Goal: Transaction & Acquisition: Purchase product/service

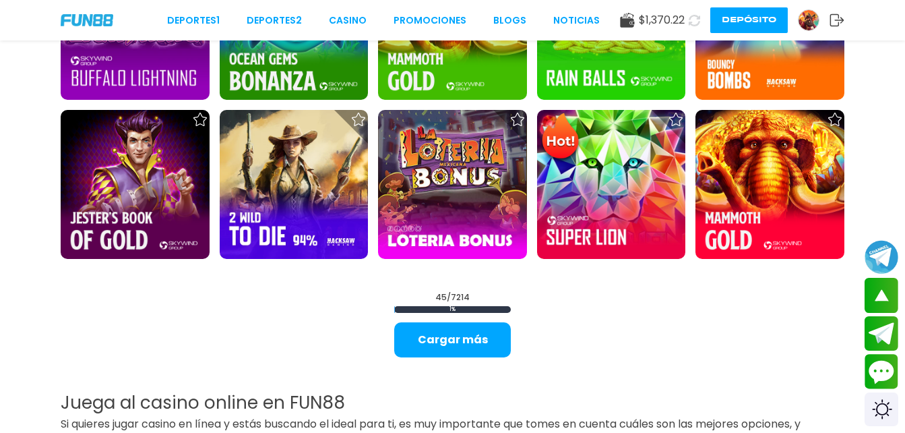
scroll to position [1640, 0]
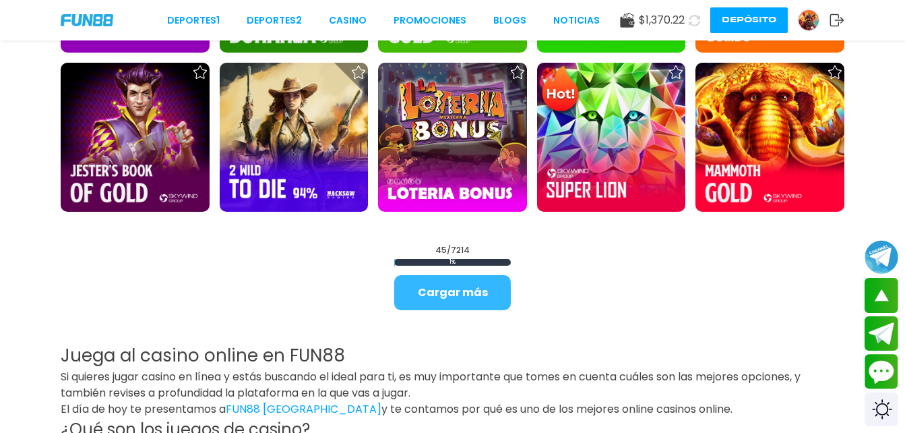
click at [467, 287] on button "Cargar más" at bounding box center [452, 292] width 117 height 35
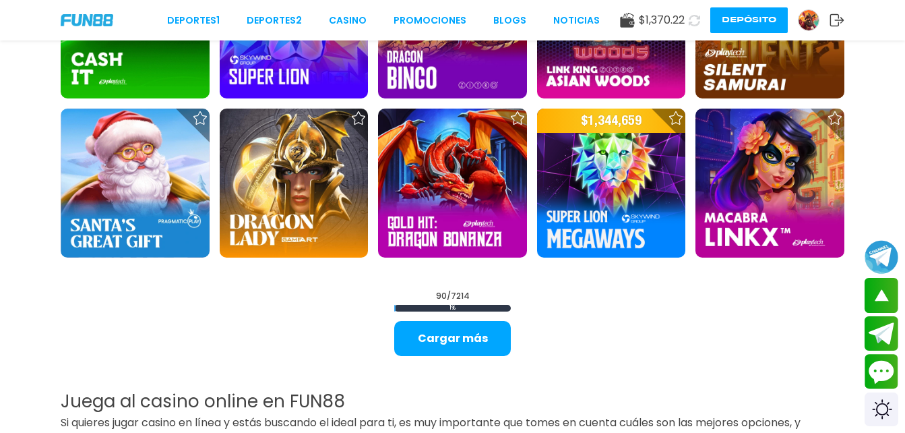
scroll to position [3041, 0]
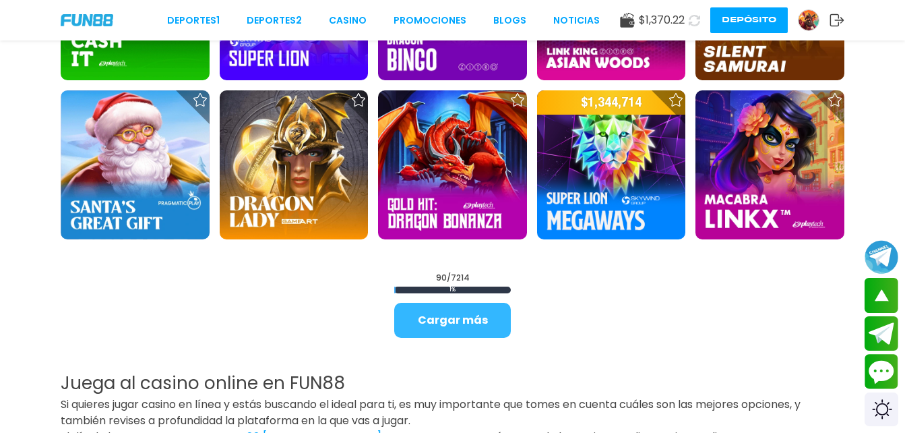
click at [480, 307] on button "Cargar más" at bounding box center [452, 320] width 117 height 35
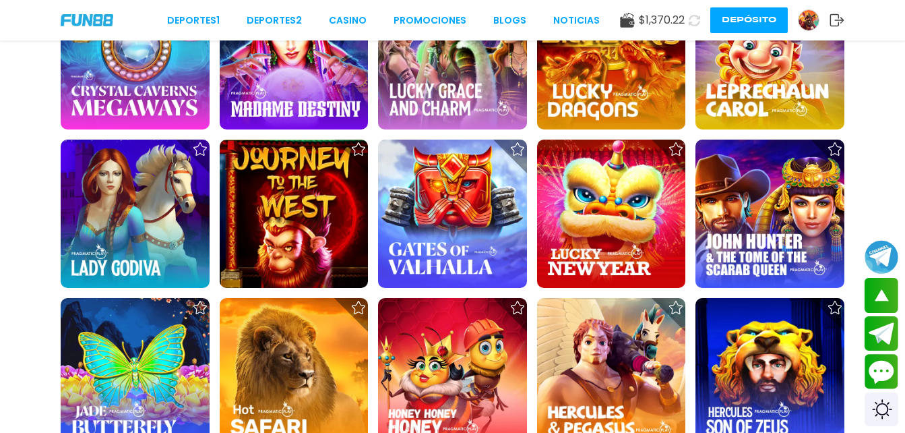
scroll to position [4281, 0]
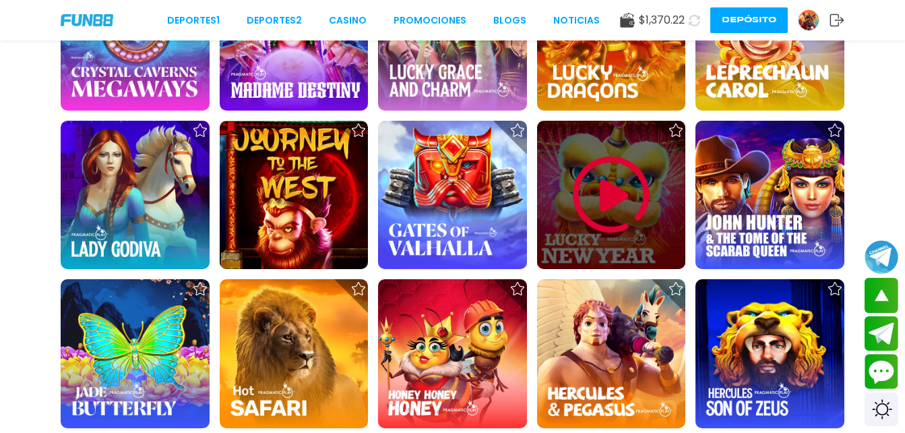
click at [612, 201] on img at bounding box center [611, 194] width 81 height 81
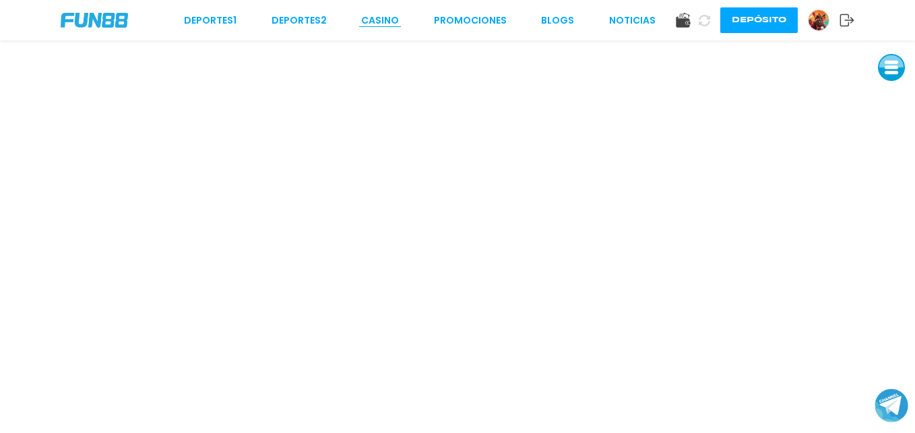
click at [379, 24] on link "CASINO" at bounding box center [380, 20] width 38 height 14
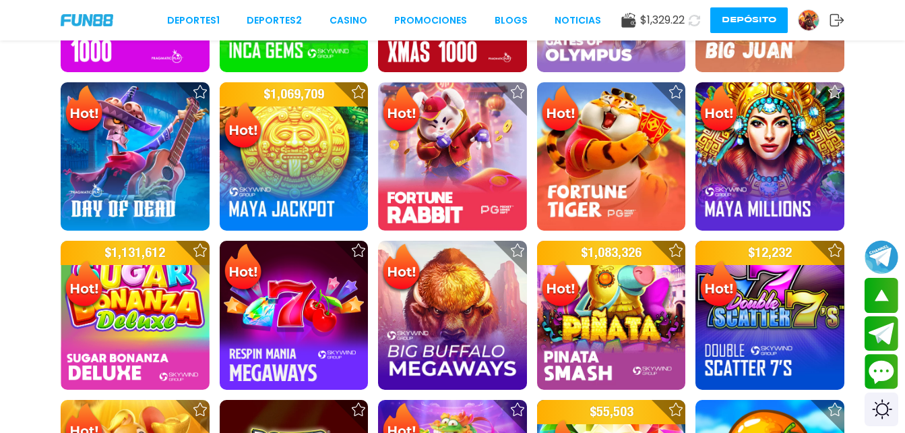
scroll to position [645, 0]
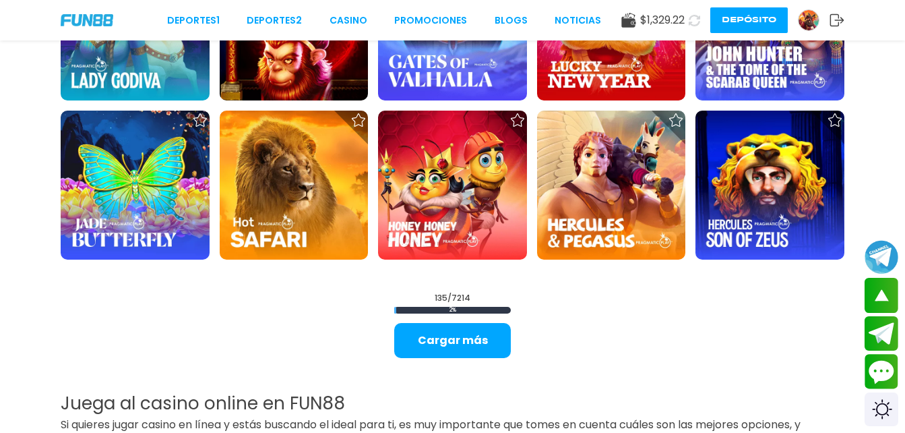
scroll to position [4461, 0]
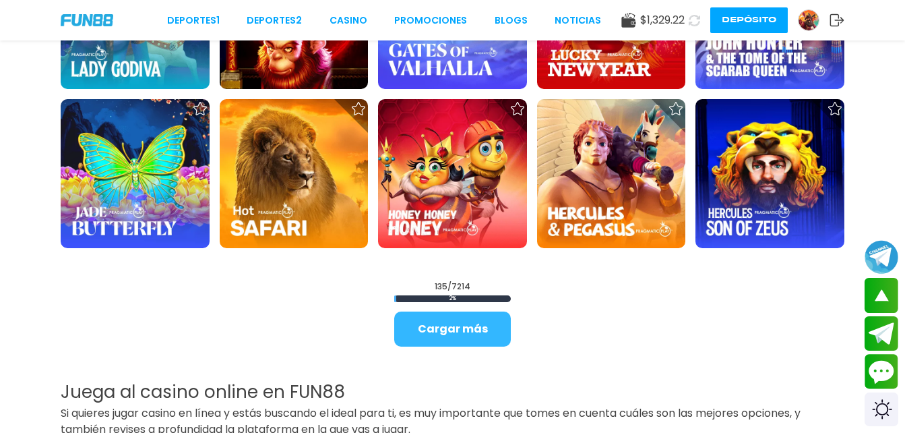
click at [442, 340] on button "Cargar más" at bounding box center [452, 328] width 117 height 35
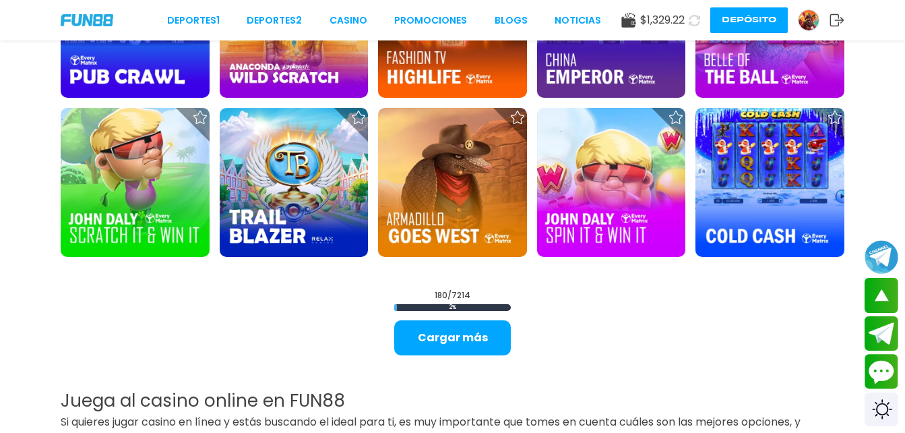
scroll to position [5908, 0]
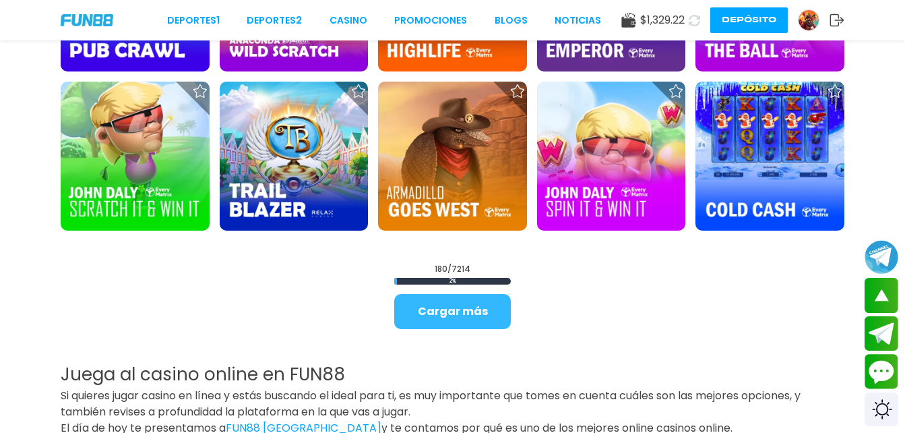
click at [438, 309] on button "Cargar más" at bounding box center [452, 311] width 117 height 35
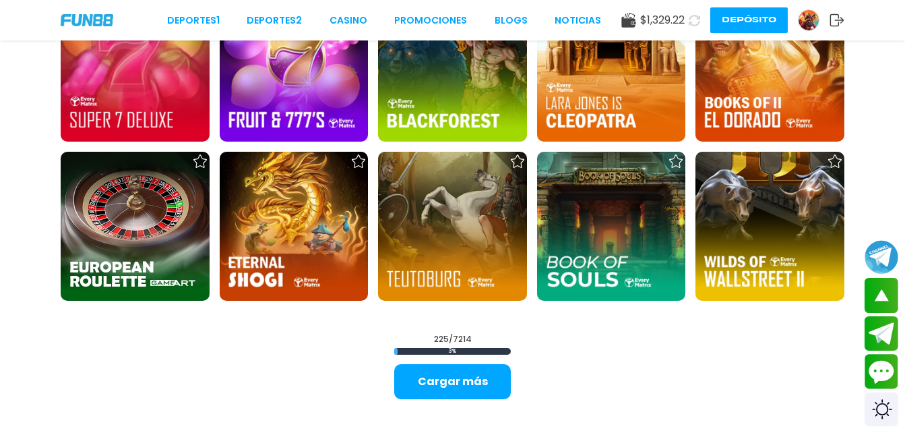
scroll to position [7274, 0]
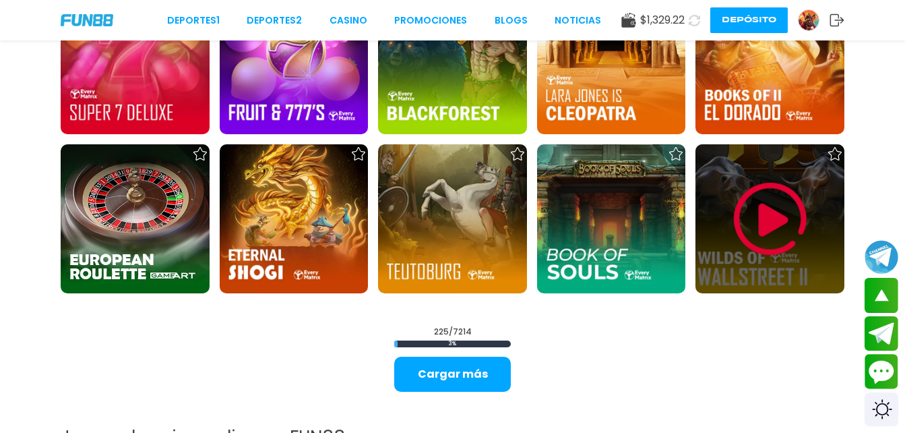
click at [774, 216] on img at bounding box center [770, 219] width 81 height 81
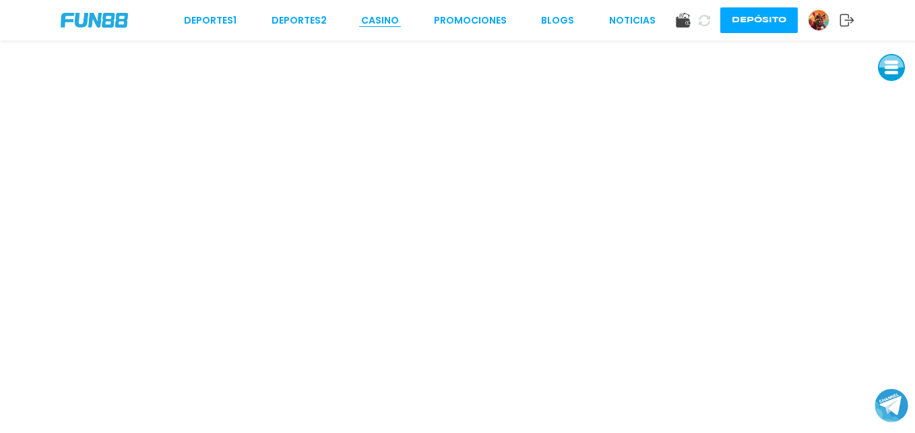
click at [373, 20] on link "CASINO" at bounding box center [380, 20] width 38 height 14
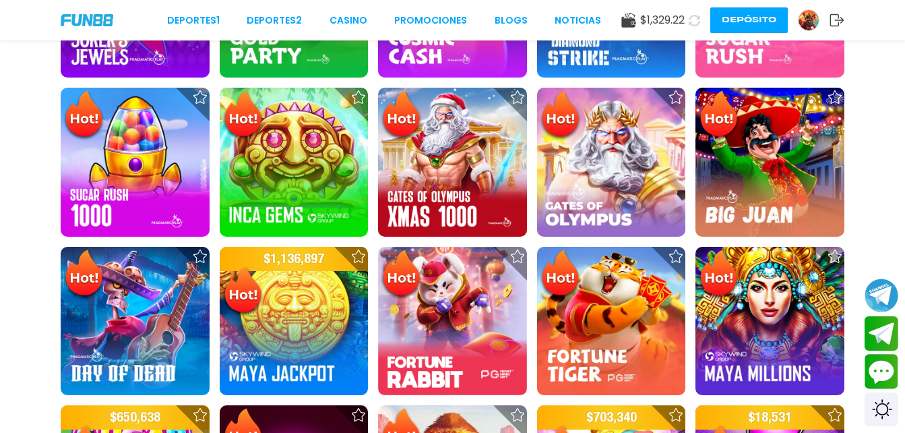
scroll to position [126, 0]
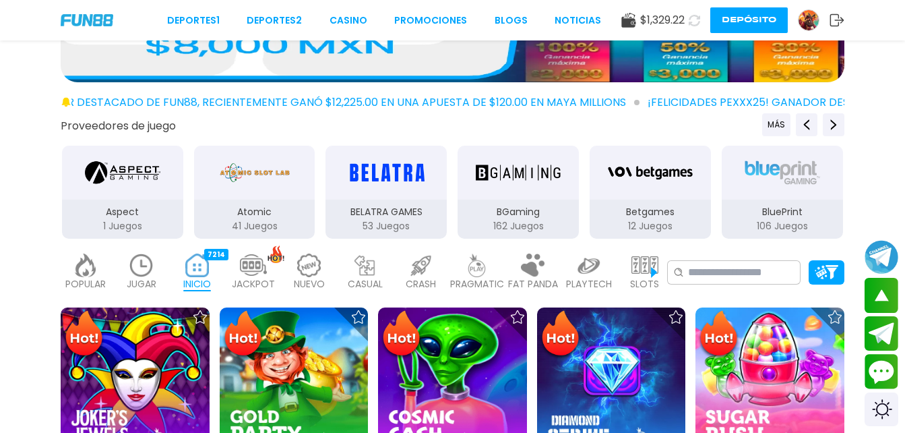
click at [314, 272] on img at bounding box center [309, 265] width 27 height 24
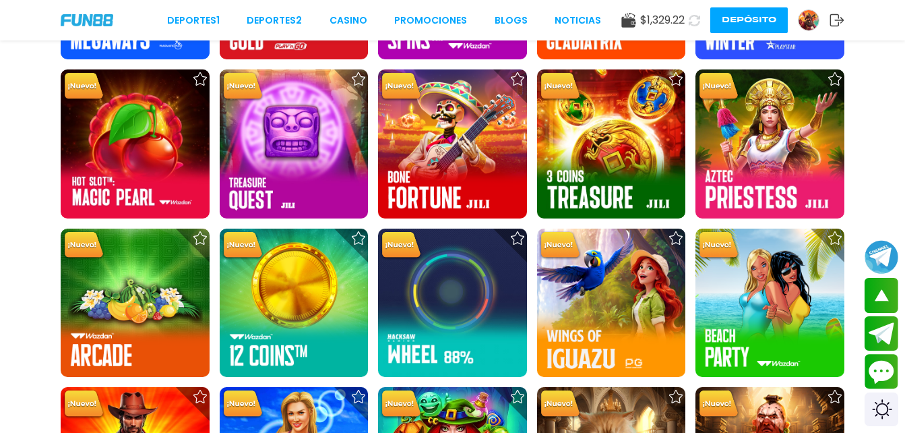
scroll to position [1323, 0]
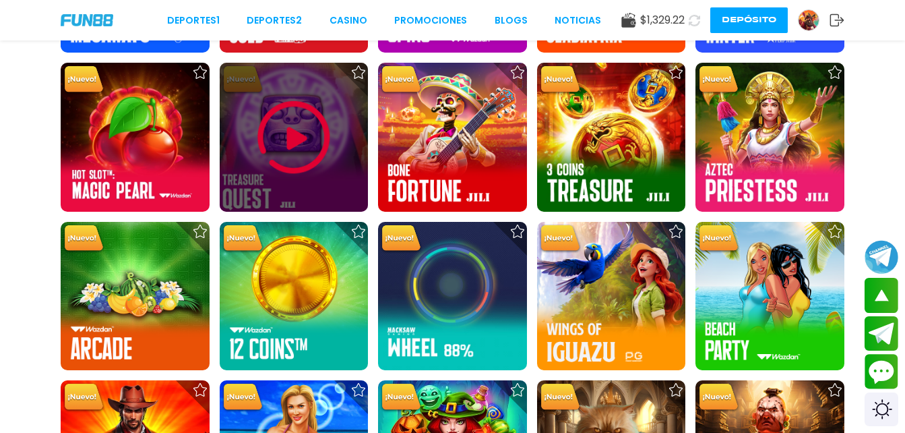
click at [299, 137] on img at bounding box center [293, 137] width 81 height 81
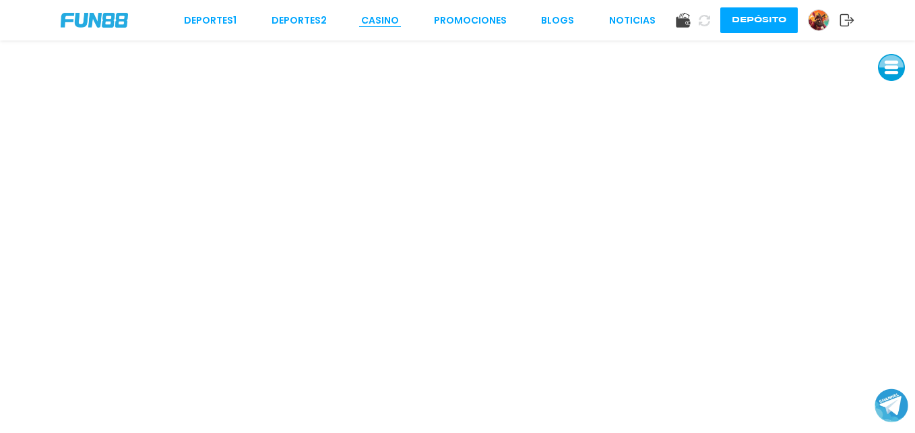
click at [386, 26] on link "CASINO" at bounding box center [380, 20] width 38 height 14
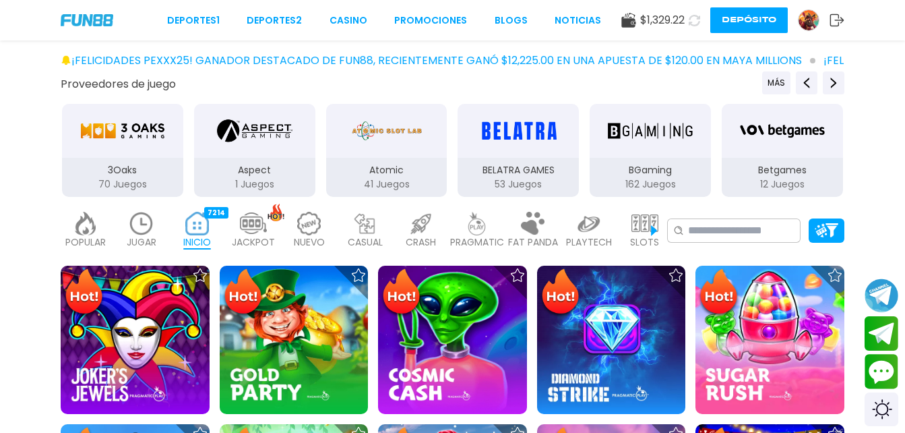
scroll to position [222, 0]
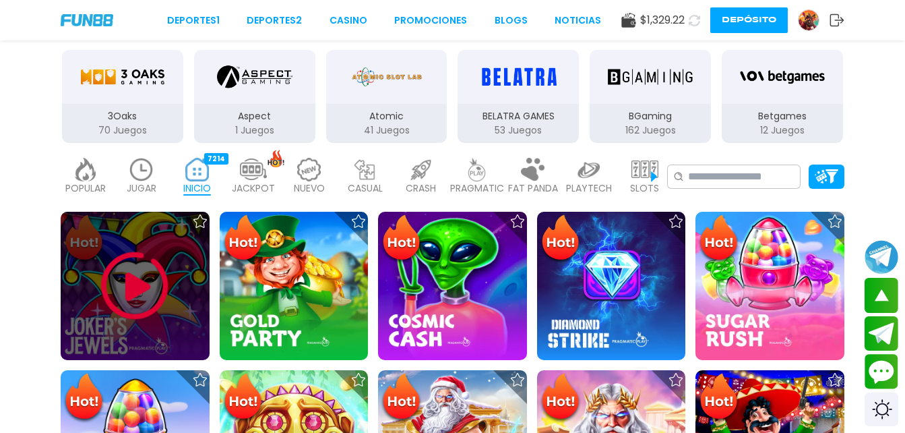
click at [124, 279] on img at bounding box center [134, 285] width 81 height 81
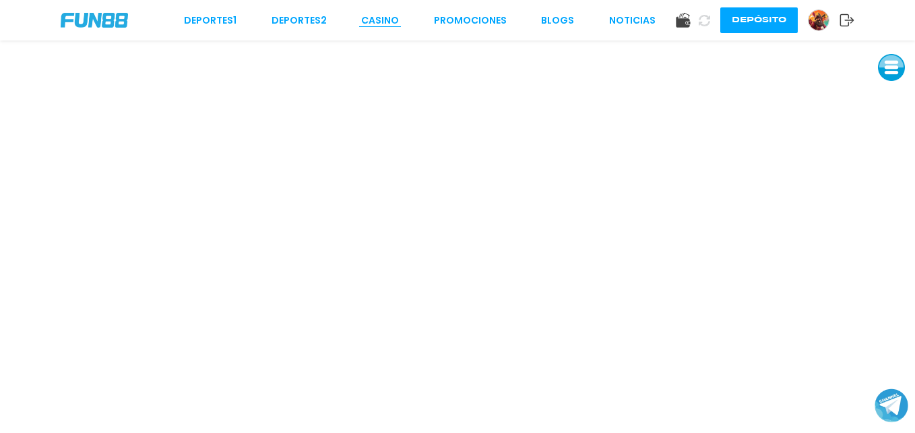
click at [383, 21] on link "CASINO" at bounding box center [380, 20] width 38 height 14
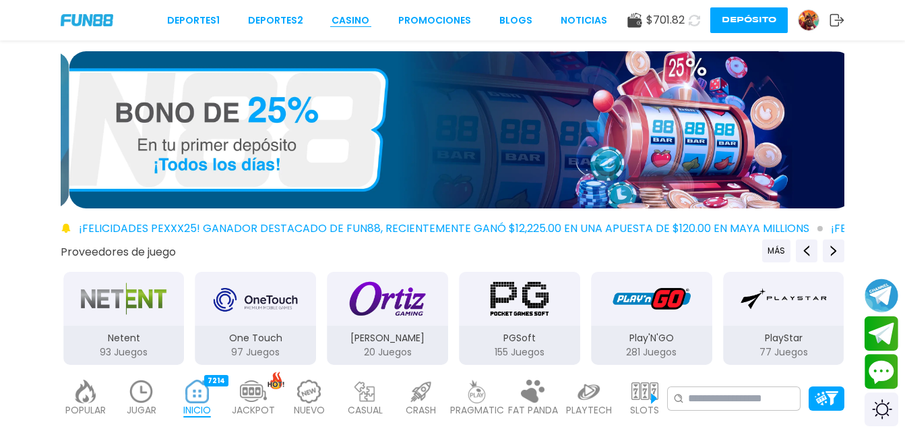
click at [352, 22] on link "CASINO" at bounding box center [351, 20] width 38 height 14
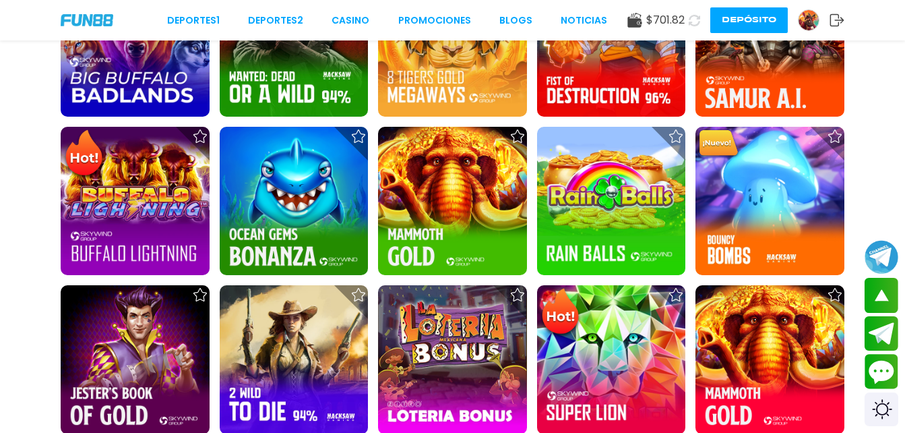
scroll to position [1438, 0]
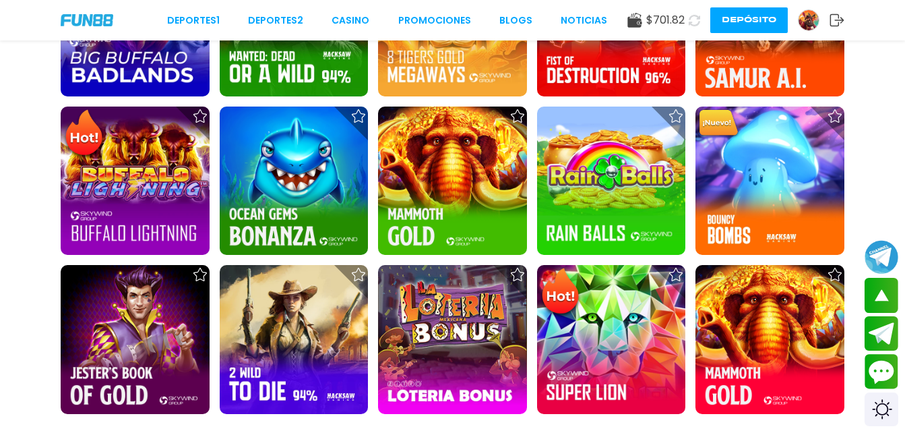
drag, startPoint x: 903, startPoint y: 168, endPoint x: 911, endPoint y: 172, distance: 8.8
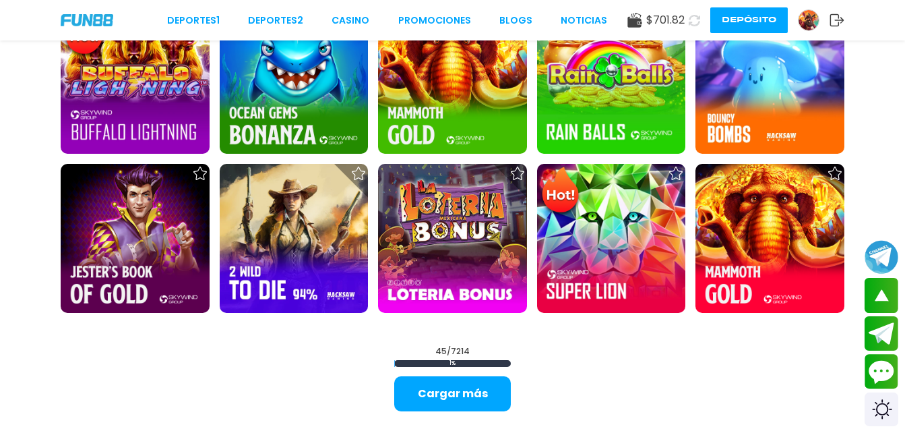
scroll to position [1700, 0]
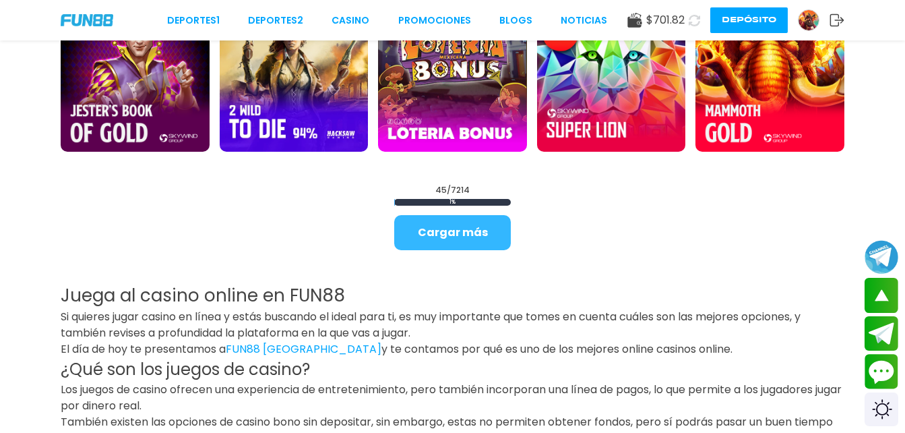
click at [474, 226] on button "Cargar más" at bounding box center [452, 232] width 117 height 35
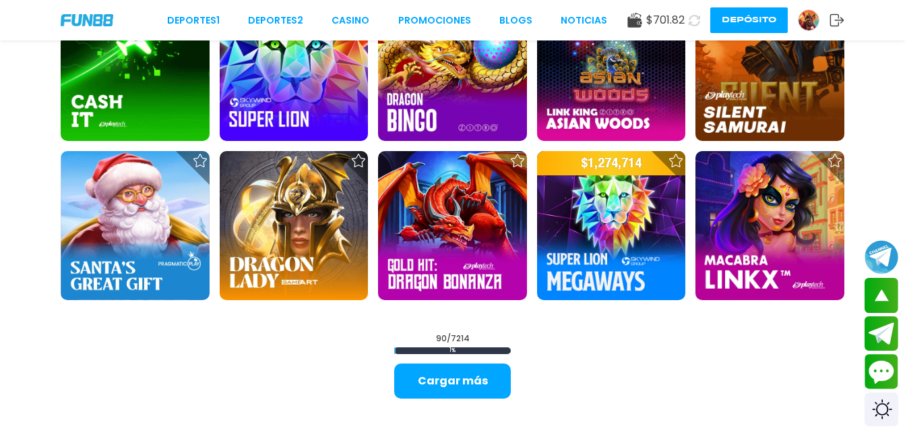
scroll to position [3118, 0]
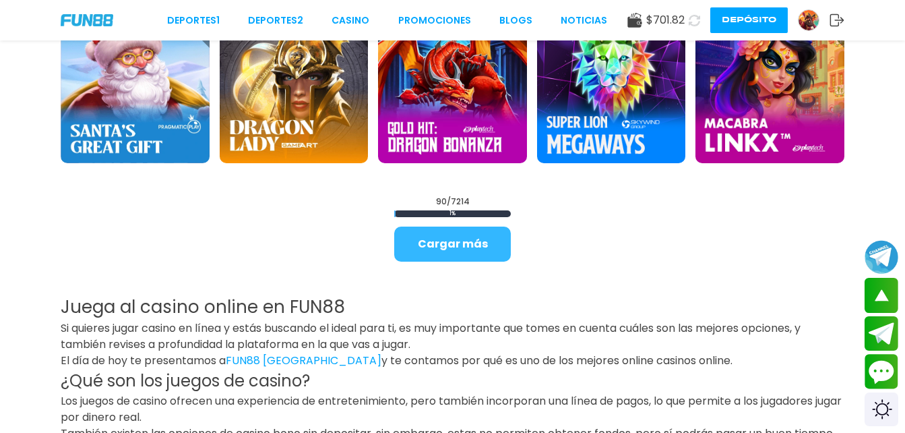
click at [482, 237] on button "Cargar más" at bounding box center [452, 243] width 117 height 35
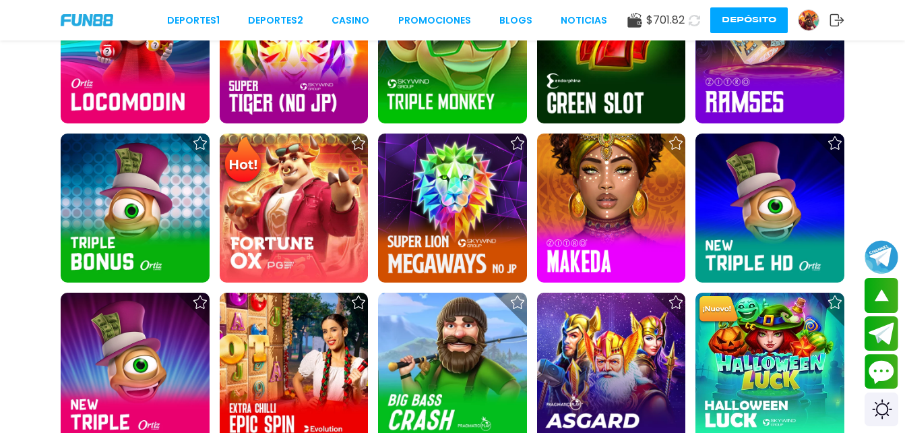
scroll to position [2011, 0]
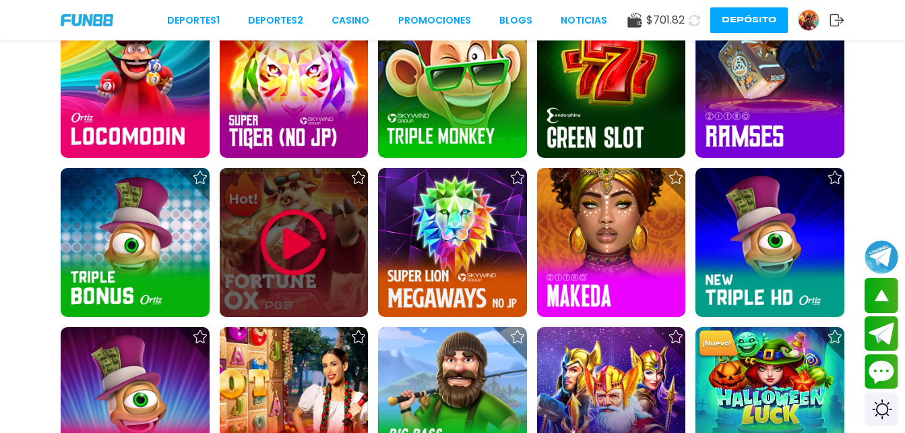
click at [285, 234] on img at bounding box center [293, 242] width 81 height 81
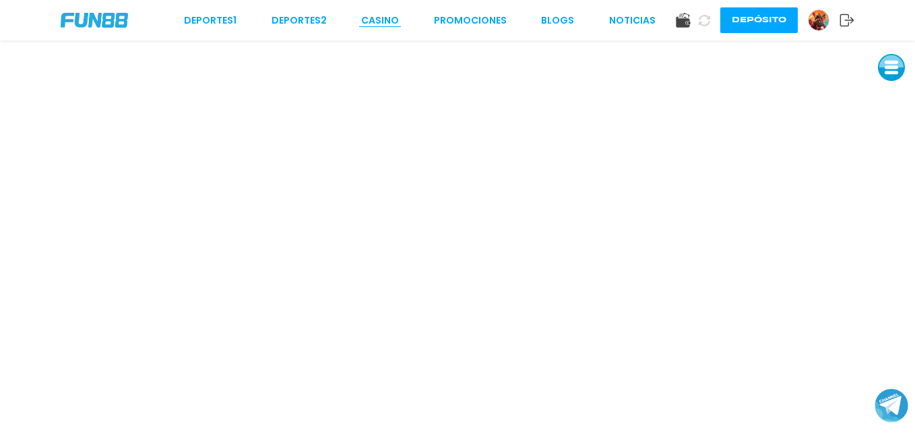
click at [379, 15] on link "CASINO" at bounding box center [380, 20] width 38 height 14
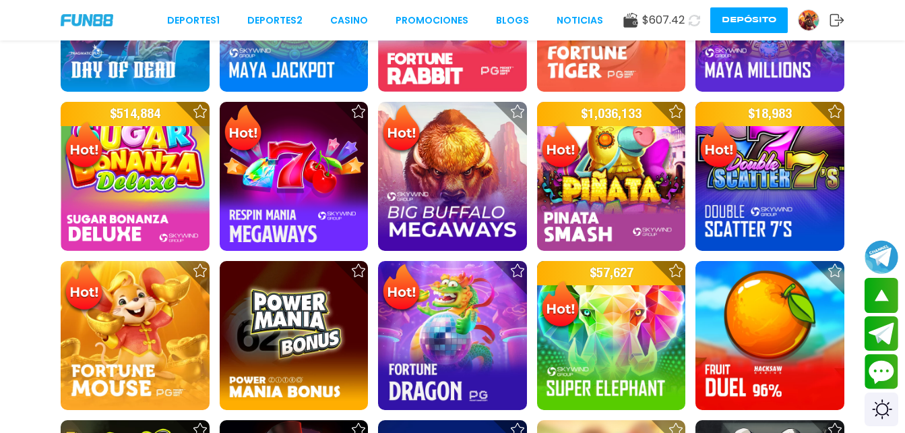
scroll to position [945, 0]
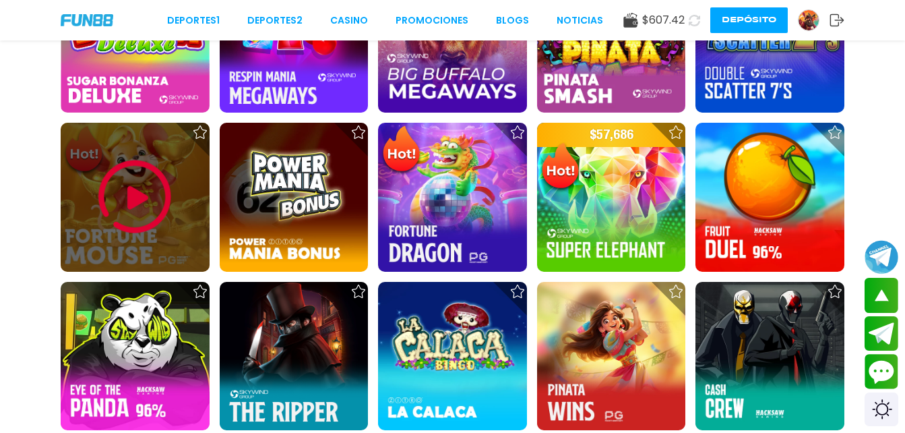
click at [134, 199] on img at bounding box center [134, 196] width 81 height 81
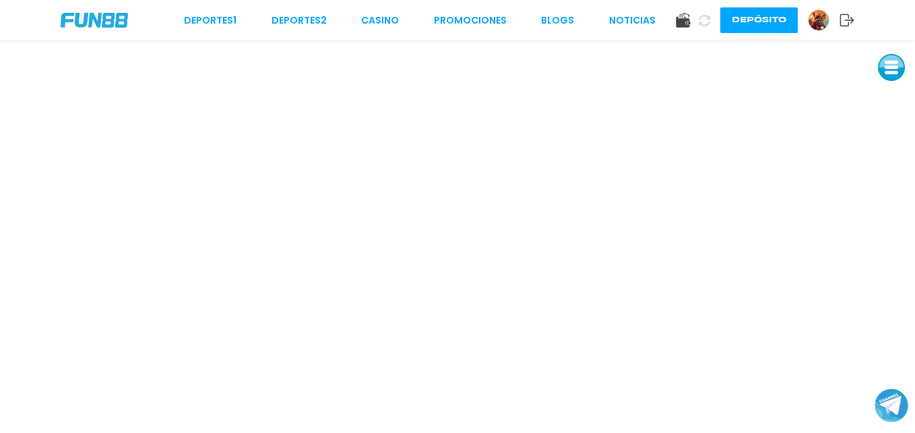
click at [843, 15] on use at bounding box center [847, 20] width 14 height 12
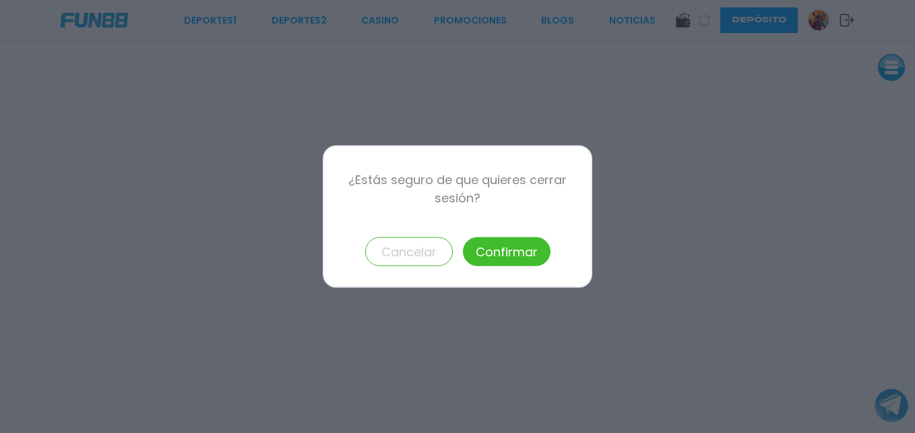
click at [403, 261] on button "Cancelar" at bounding box center [409, 251] width 88 height 29
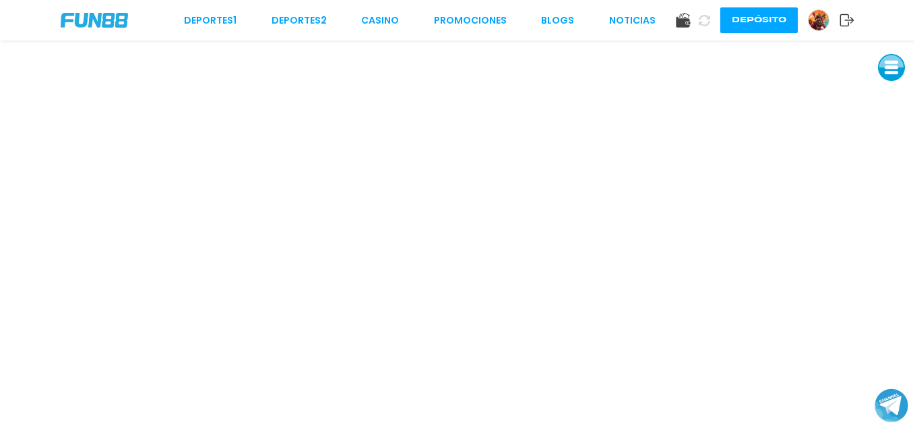
click at [818, 22] on img at bounding box center [819, 20] width 20 height 20
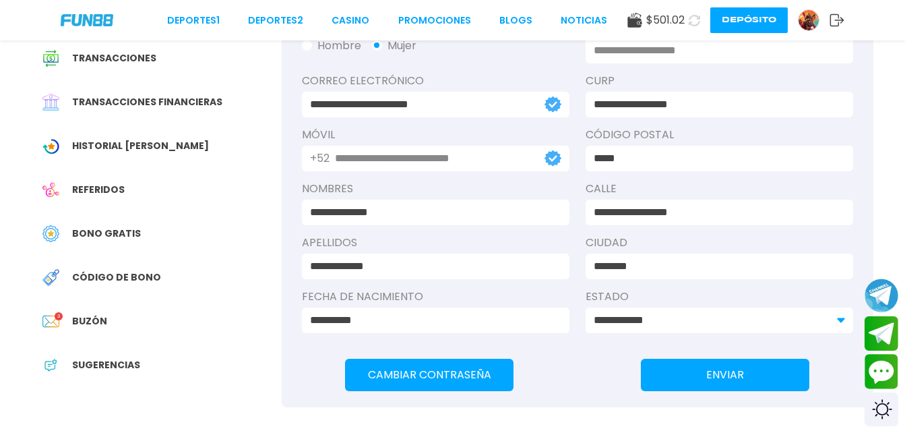
scroll to position [168, 0]
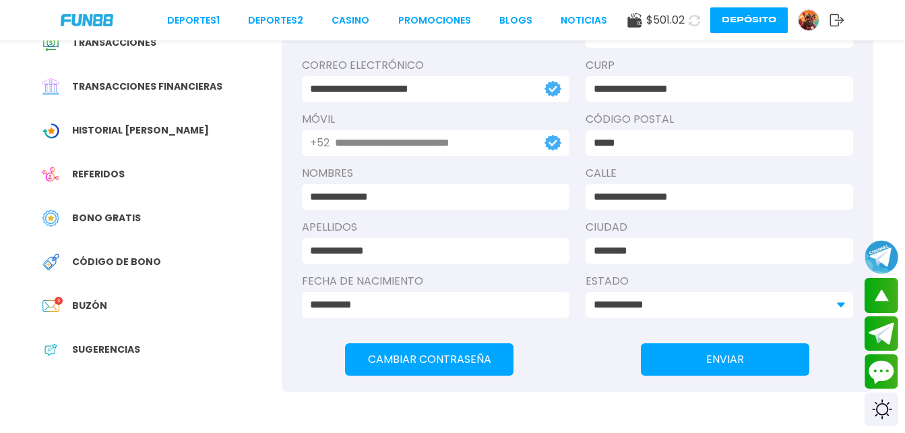
click at [123, 46] on span "Transacciones" at bounding box center [114, 43] width 84 height 14
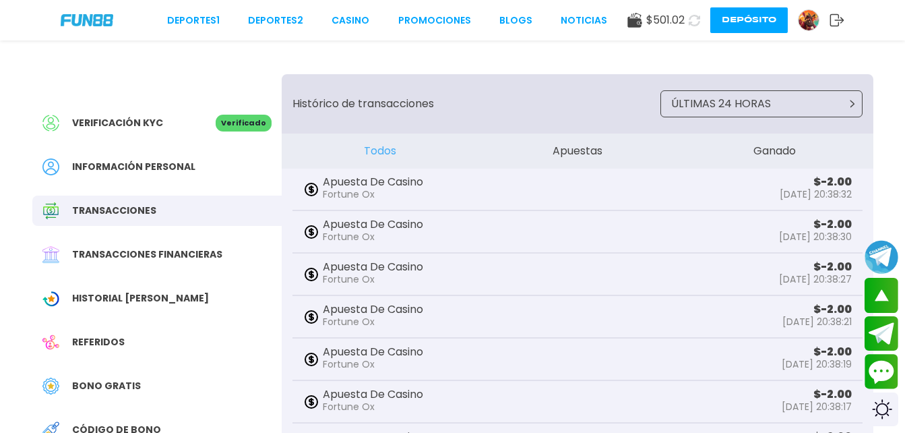
click at [166, 254] on span "Transacciones financieras" at bounding box center [147, 254] width 150 height 14
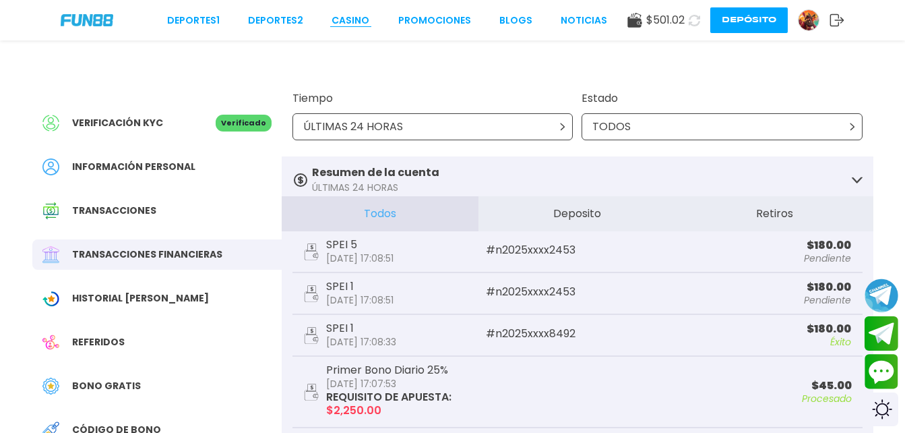
click at [356, 20] on link "CASINO" at bounding box center [351, 20] width 38 height 14
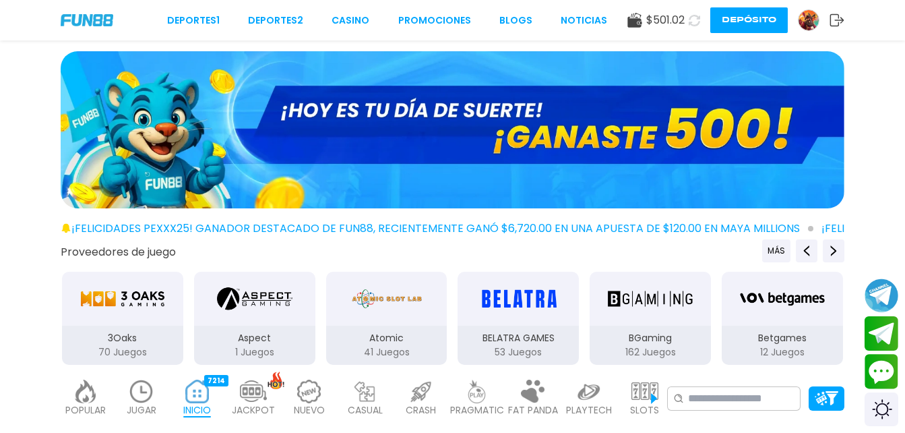
click at [633, 20] on use at bounding box center [634, 20] width 14 height 15
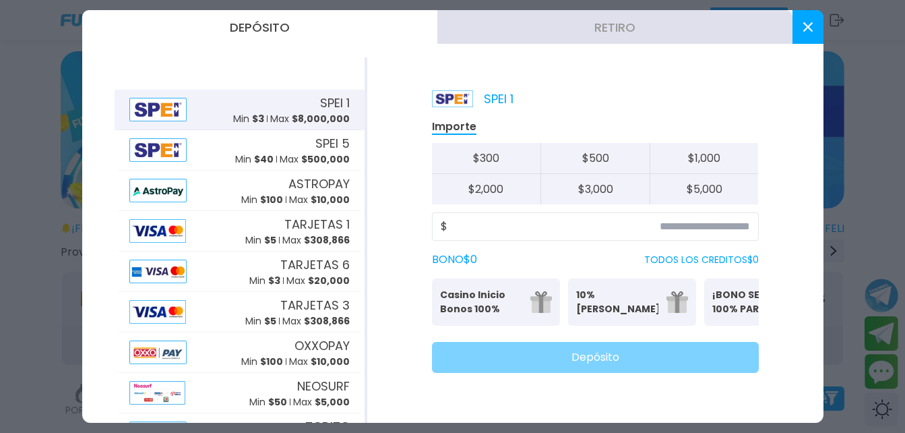
click at [614, 30] on button "Retiro" at bounding box center [614, 27] width 355 height 34
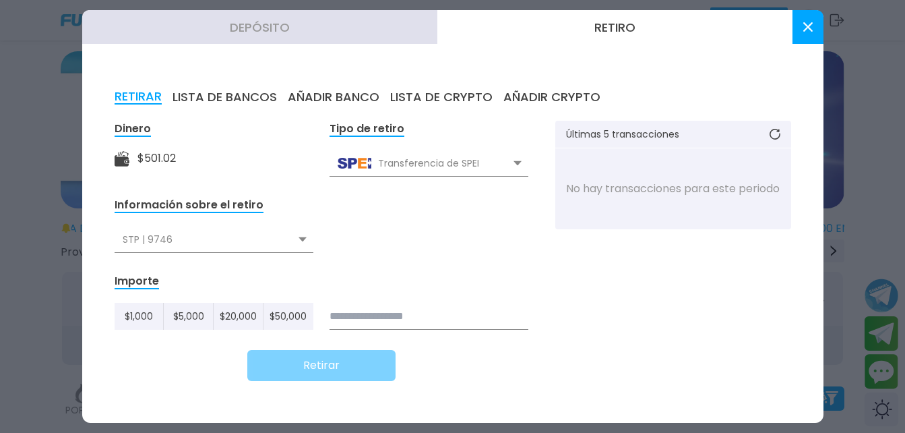
click at [210, 245] on div "STP | 9746" at bounding box center [214, 239] width 199 height 26
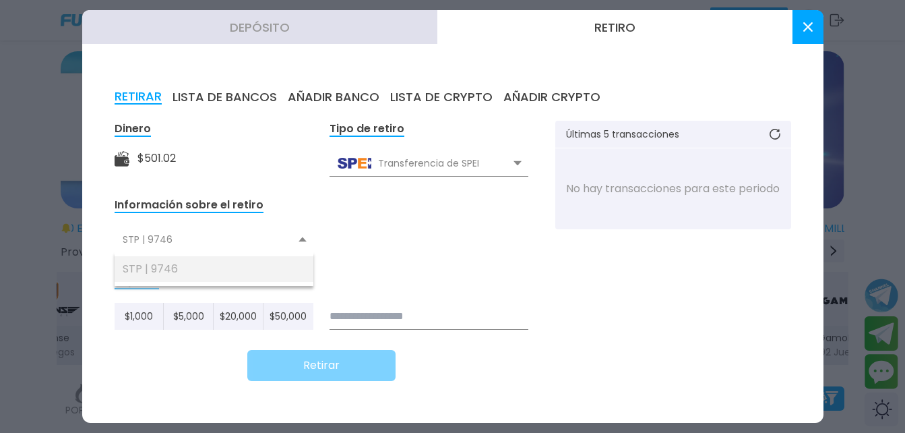
click at [161, 268] on div "STP | 9746" at bounding box center [214, 269] width 199 height 26
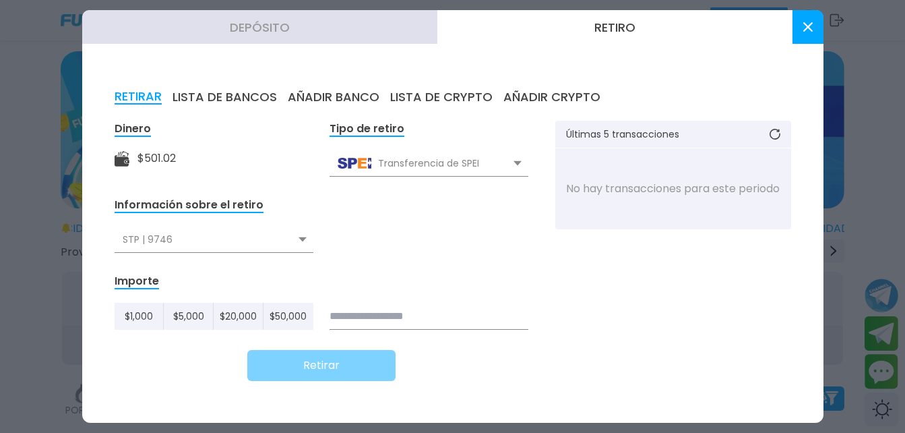
click at [442, 316] on input at bounding box center [428, 316] width 199 height 27
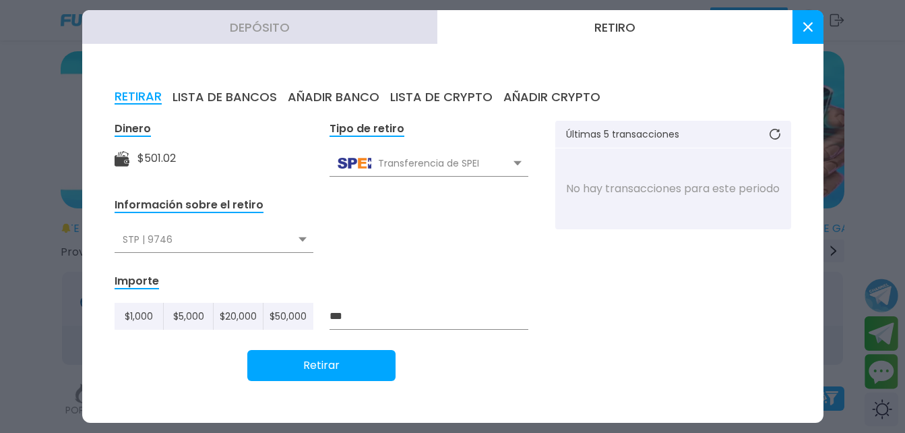
type input "***"
click at [323, 360] on button "Retirar" at bounding box center [321, 365] width 148 height 31
